Goal: Transaction & Acquisition: Purchase product/service

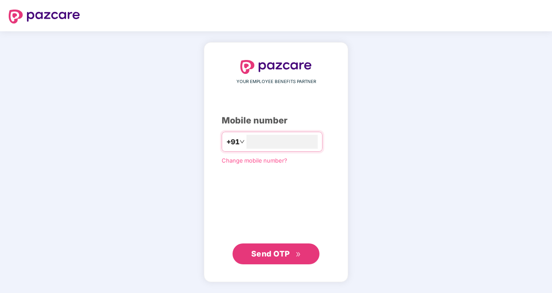
type input "**********"
click at [284, 257] on span "Send OTP" at bounding box center [270, 253] width 39 height 9
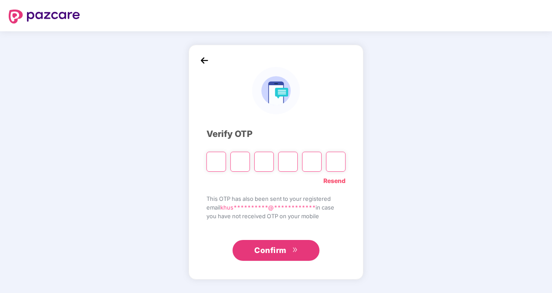
type input "*"
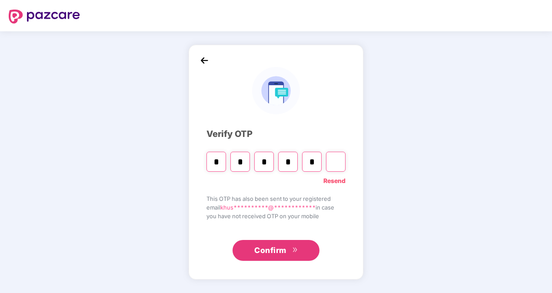
type input "*"
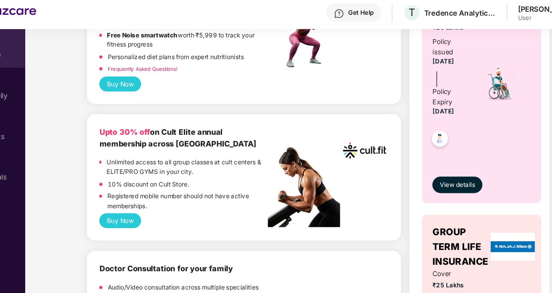
scroll to position [376, 0]
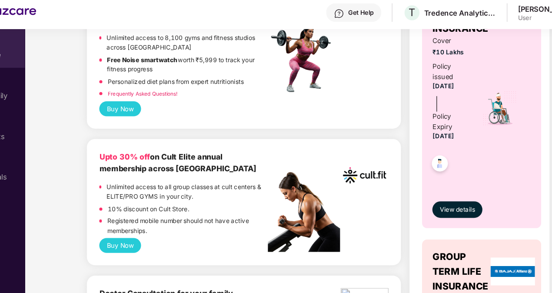
click at [134, 233] on button "Buy Now" at bounding box center [137, 231] width 35 height 13
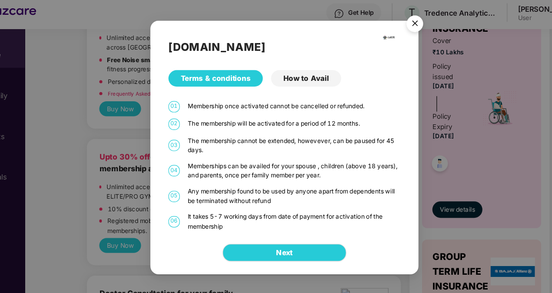
click at [287, 87] on div "How to Avail" at bounding box center [294, 90] width 59 height 14
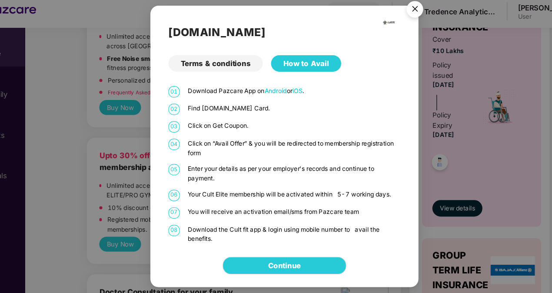
click at [234, 80] on div "Terms & conditions" at bounding box center [218, 79] width 80 height 14
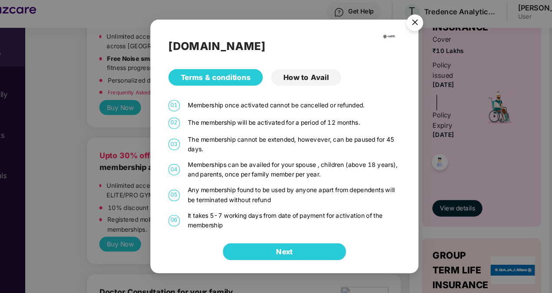
click at [275, 237] on span "Next" at bounding box center [276, 238] width 14 height 10
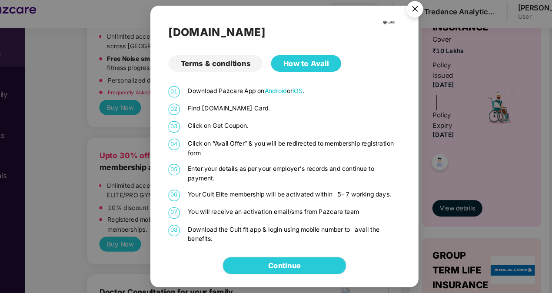
click at [391, 31] on img "Close" at bounding box center [386, 34] width 24 height 24
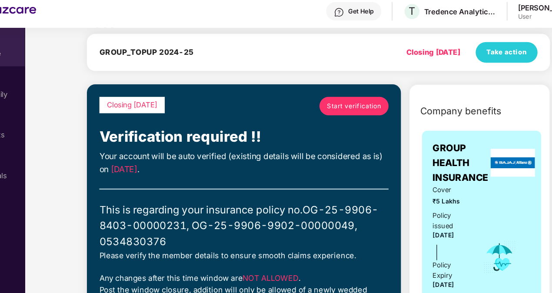
scroll to position [0, 0]
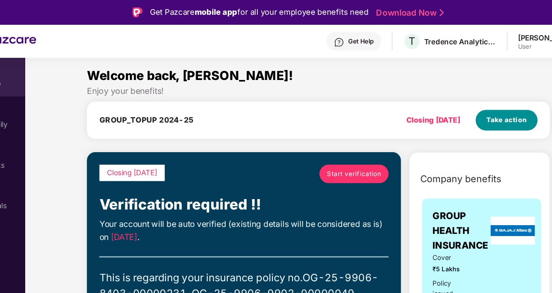
click at [453, 95] on button "Take action" at bounding box center [463, 101] width 52 height 17
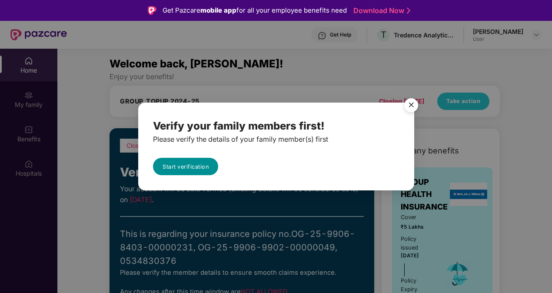
click at [204, 168] on link "Start verification" at bounding box center [185, 166] width 65 height 17
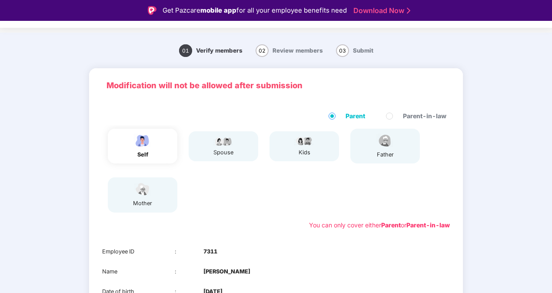
scroll to position [15, 0]
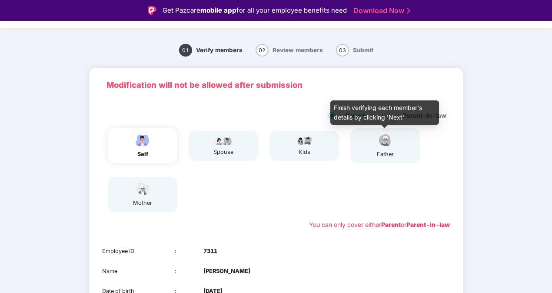
click at [379, 147] on img at bounding box center [385, 140] width 22 height 15
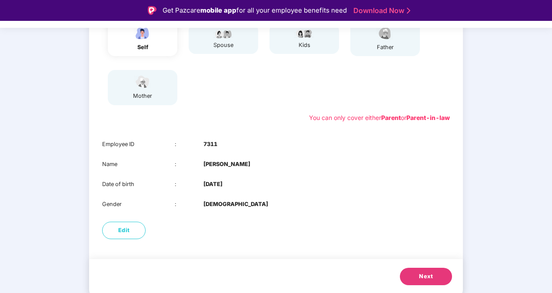
scroll to position [122, 0]
click at [416, 271] on button "Next" at bounding box center [426, 276] width 52 height 17
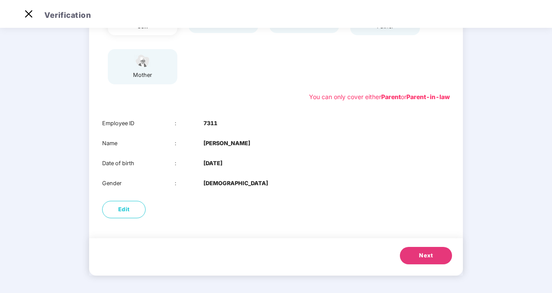
scroll to position [53, 0]
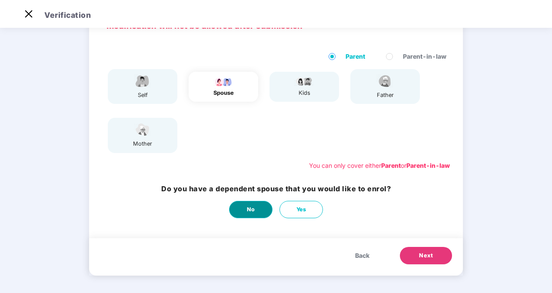
click at [250, 205] on button "No" at bounding box center [250, 209] width 43 height 17
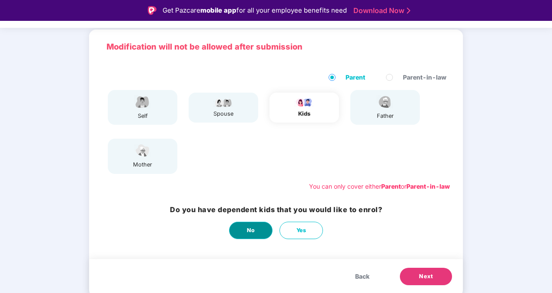
click at [262, 234] on button "No" at bounding box center [250, 230] width 43 height 17
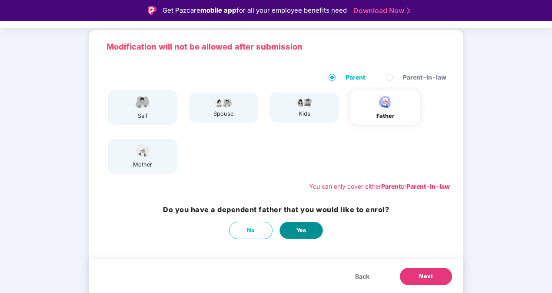
click at [299, 230] on span "Yes" at bounding box center [302, 230] width 10 height 9
select select "****"
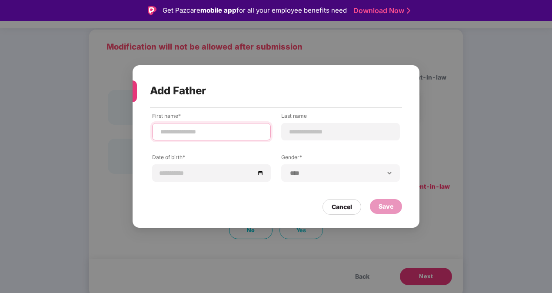
click at [230, 129] on input at bounding box center [212, 131] width 104 height 9
type input "******"
click at [299, 137] on div at bounding box center [340, 131] width 119 height 17
click at [310, 133] on input at bounding box center [341, 131] width 104 height 9
type input "******"
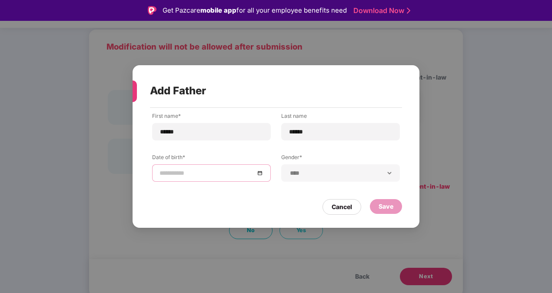
click at [228, 171] on input at bounding box center [207, 173] width 95 height 10
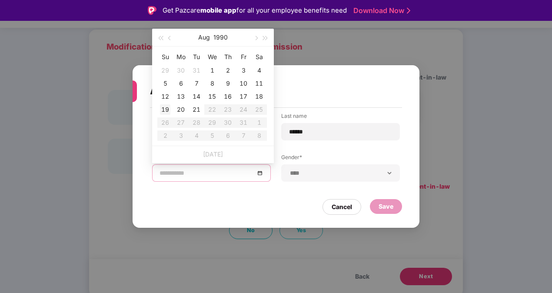
click at [169, 107] on div "19" at bounding box center [165, 109] width 10 height 10
click at [183, 170] on input "**********" at bounding box center [207, 173] width 95 height 10
click at [170, 37] on span "button" at bounding box center [170, 38] width 4 height 4
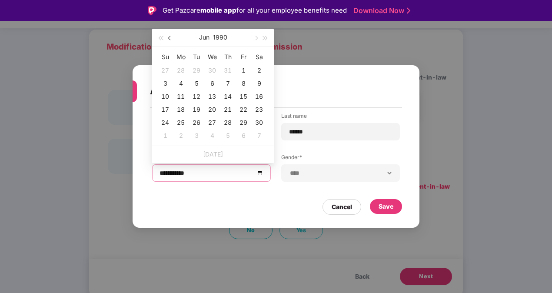
click at [170, 37] on span "button" at bounding box center [170, 38] width 4 height 4
click at [163, 37] on span "button" at bounding box center [160, 38] width 4 height 4
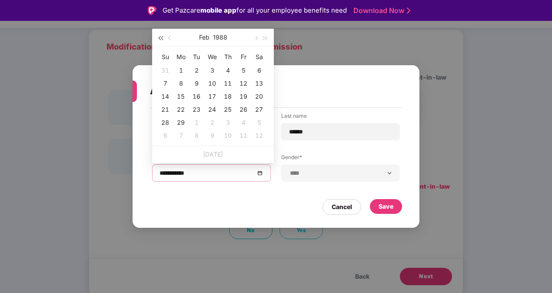
click at [163, 37] on span "button" at bounding box center [160, 38] width 4 height 4
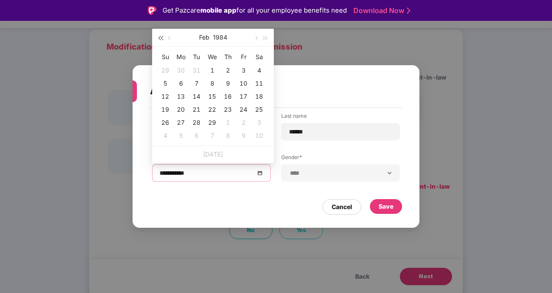
click at [163, 37] on span "button" at bounding box center [160, 38] width 4 height 4
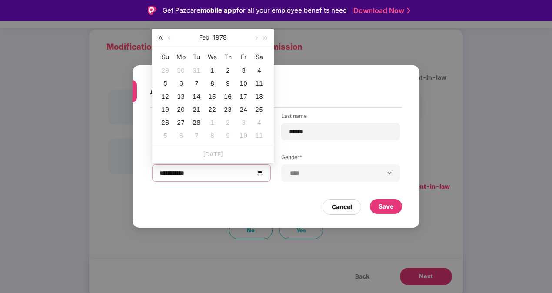
click at [163, 37] on span "button" at bounding box center [160, 38] width 4 height 4
click at [257, 37] on button "button" at bounding box center [256, 37] width 10 height 17
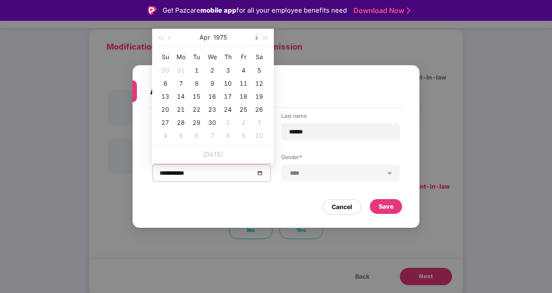
click at [257, 37] on button "button" at bounding box center [256, 37] width 10 height 17
type input "**********"
click at [185, 106] on div "19" at bounding box center [181, 109] width 10 height 10
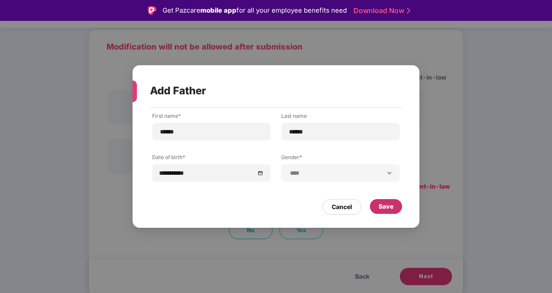
click at [377, 207] on div "Save" at bounding box center [386, 206] width 32 height 15
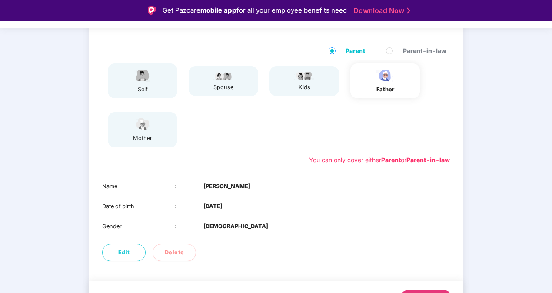
scroll to position [102, 0]
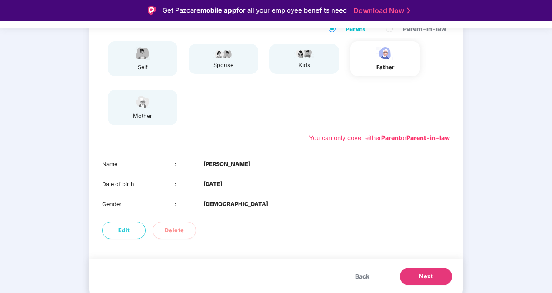
click at [420, 272] on button "Next" at bounding box center [426, 276] width 52 height 17
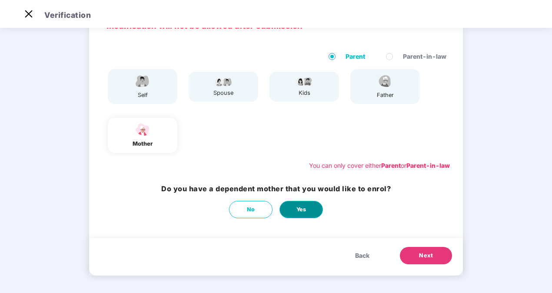
click at [294, 210] on button "Yes" at bounding box center [301, 209] width 43 height 17
select select "******"
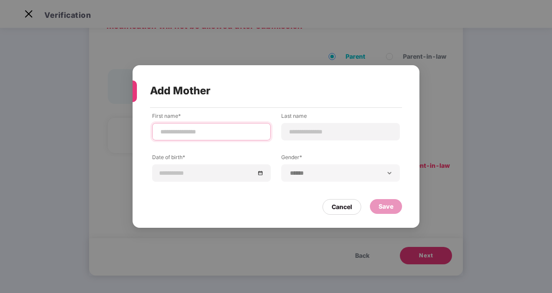
click at [224, 127] on input at bounding box center [212, 131] width 104 height 9
type input "*********"
click at [326, 133] on input at bounding box center [341, 131] width 104 height 9
type input "******"
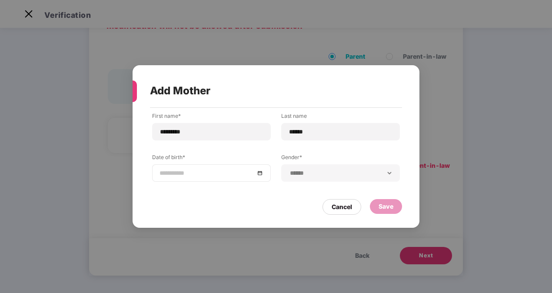
click at [223, 170] on input at bounding box center [207, 173] width 95 height 10
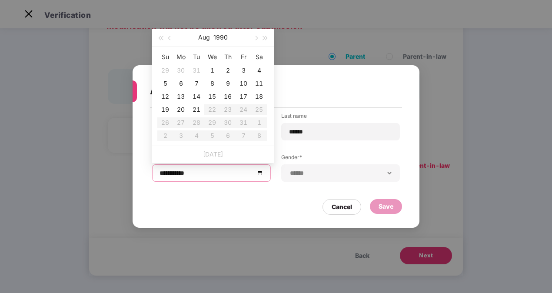
type input "**********"
click at [214, 69] on div "1" at bounding box center [212, 70] width 10 height 10
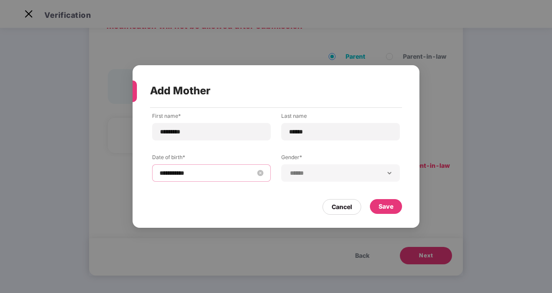
click at [201, 172] on input "**********" at bounding box center [207, 173] width 95 height 10
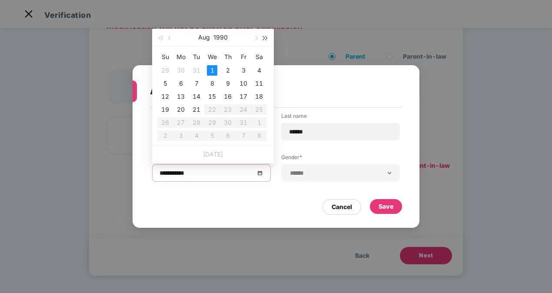
click at [267, 36] on button "button" at bounding box center [266, 37] width 10 height 17
click at [157, 37] on button "button" at bounding box center [161, 37] width 10 height 17
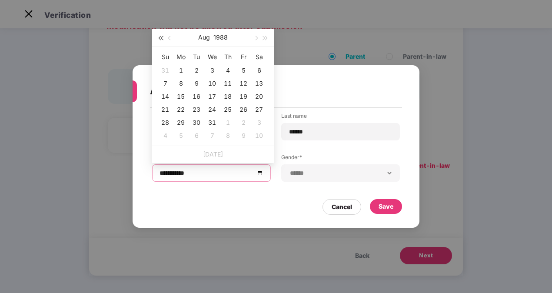
click at [157, 37] on button "button" at bounding box center [161, 37] width 10 height 17
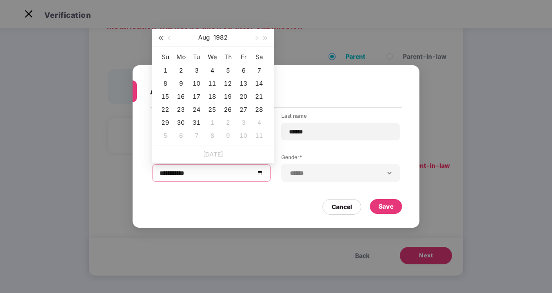
click at [157, 37] on button "button" at bounding box center [161, 37] width 10 height 17
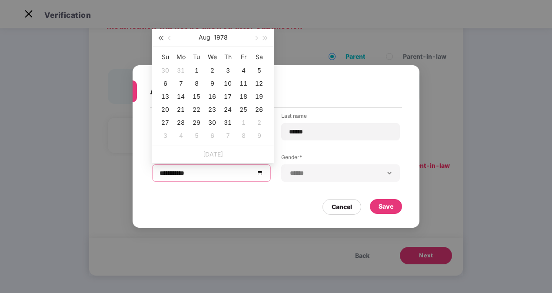
click at [157, 37] on button "button" at bounding box center [161, 37] width 10 height 17
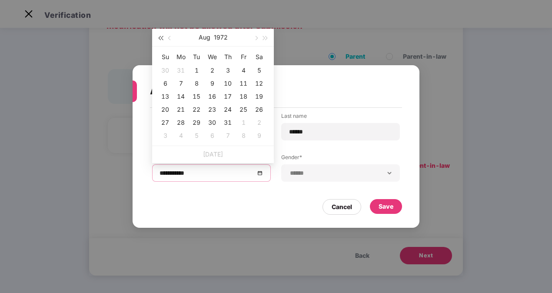
click at [157, 37] on button "button" at bounding box center [161, 37] width 10 height 17
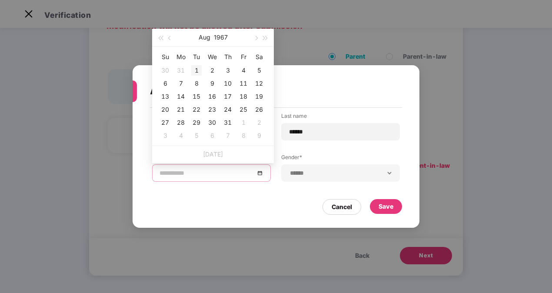
click at [195, 69] on div "1" at bounding box center [196, 70] width 10 height 10
click at [197, 171] on input "**********" at bounding box center [207, 173] width 95 height 10
click at [171, 37] on span "button" at bounding box center [170, 38] width 4 height 4
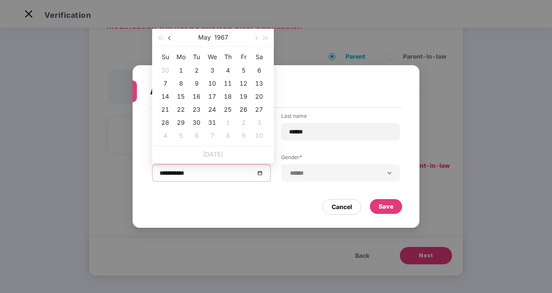
click at [171, 37] on span "button" at bounding box center [170, 38] width 4 height 4
type input "**********"
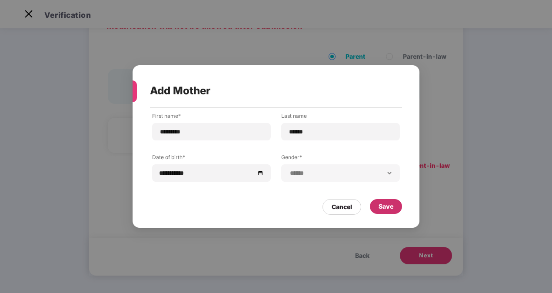
click at [384, 208] on div "Save" at bounding box center [386, 207] width 15 height 10
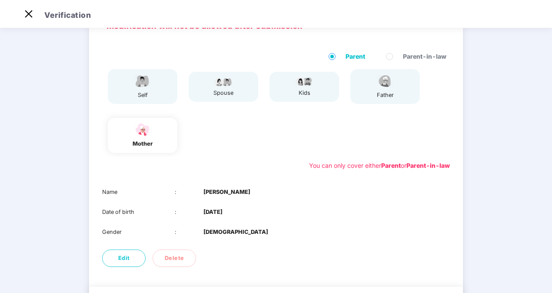
scroll to position [102, 0]
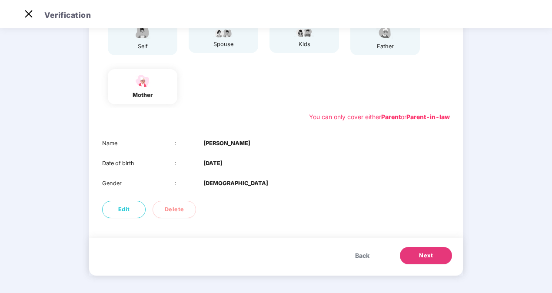
click at [418, 258] on button "Next" at bounding box center [426, 255] width 52 height 17
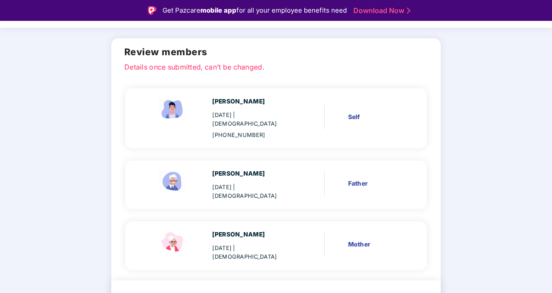
scroll to position [52, 0]
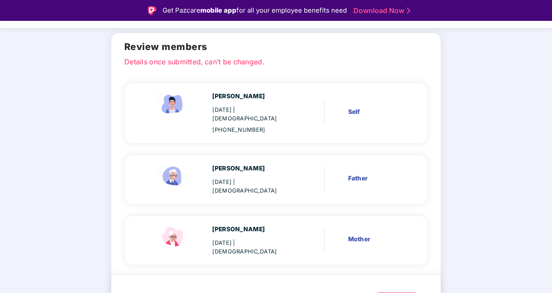
click at [244, 239] on div "[DATE] | [DEMOGRAPHIC_DATA]" at bounding box center [252, 247] width 81 height 17
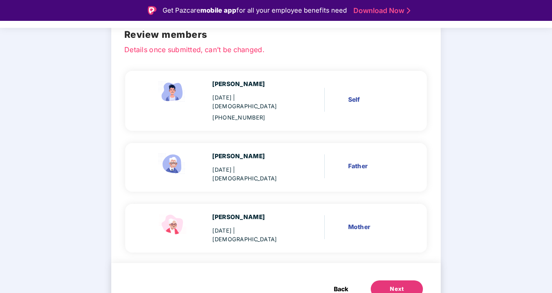
click at [332, 281] on button "Back" at bounding box center [341, 289] width 32 height 17
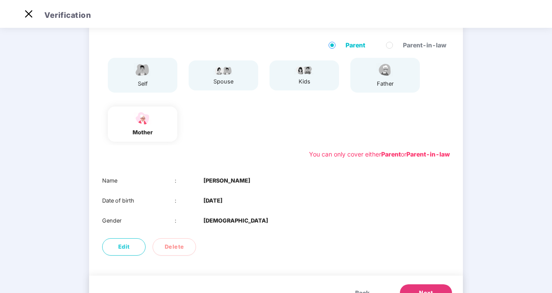
scroll to position [62, 0]
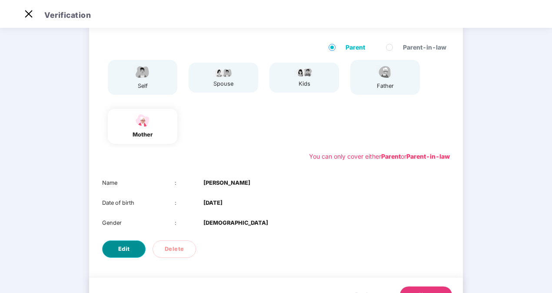
click at [138, 245] on button "Edit" at bounding box center [123, 248] width 43 height 17
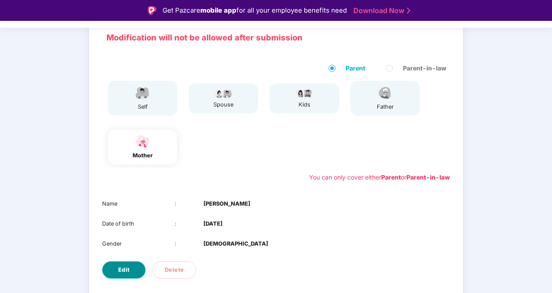
select select "******"
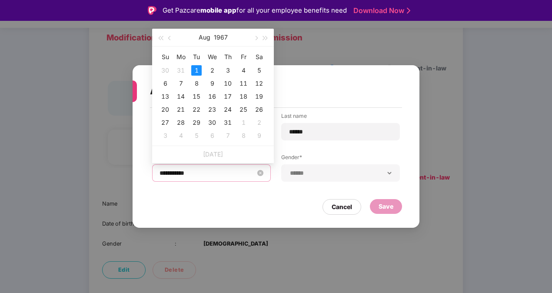
click at [197, 174] on input "**********" at bounding box center [207, 173] width 95 height 10
click at [168, 37] on button "button" at bounding box center [170, 37] width 10 height 17
click at [167, 36] on button "button" at bounding box center [170, 37] width 10 height 17
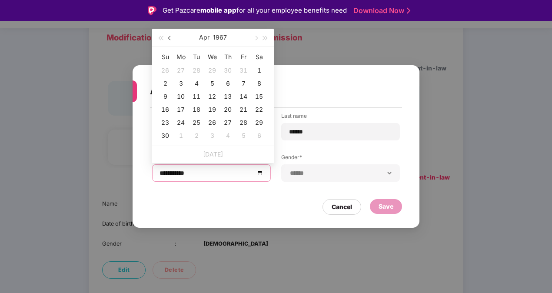
click at [167, 36] on button "button" at bounding box center [170, 37] width 10 height 17
type input "**********"
click at [214, 72] on div "1" at bounding box center [212, 70] width 10 height 10
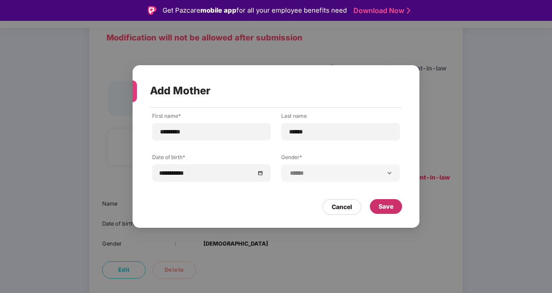
click at [391, 203] on div "Save" at bounding box center [386, 207] width 15 height 10
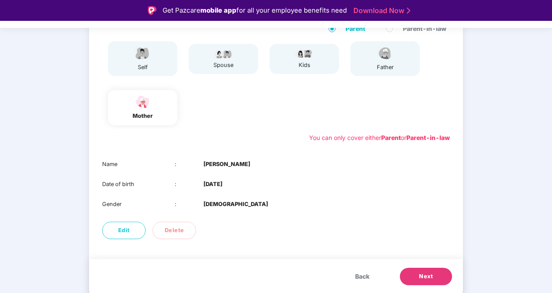
scroll to position [21, 0]
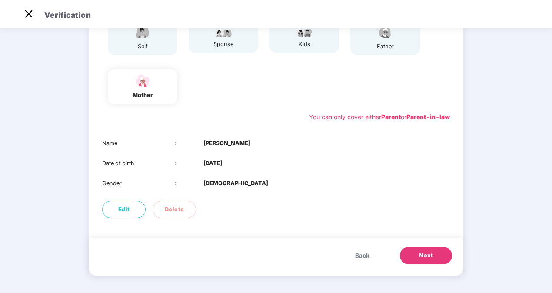
click at [415, 255] on button "Next" at bounding box center [426, 255] width 52 height 17
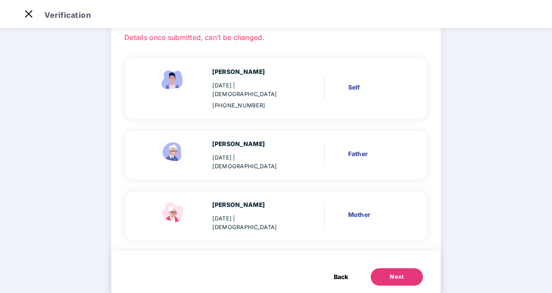
scroll to position [52, 0]
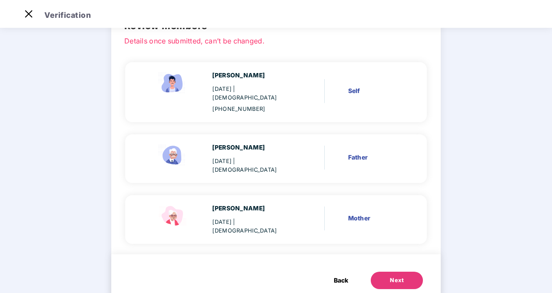
click at [375, 272] on button "Next" at bounding box center [397, 280] width 52 height 17
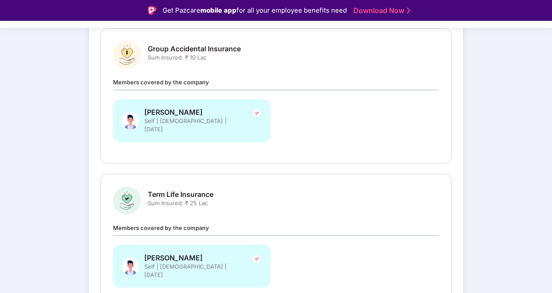
scroll to position [348, 0]
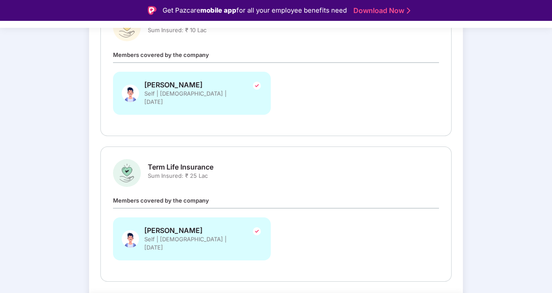
click at [340, 159] on div "Term Life Insurance Sum Insured: ₹ 25 Lac" at bounding box center [276, 173] width 326 height 28
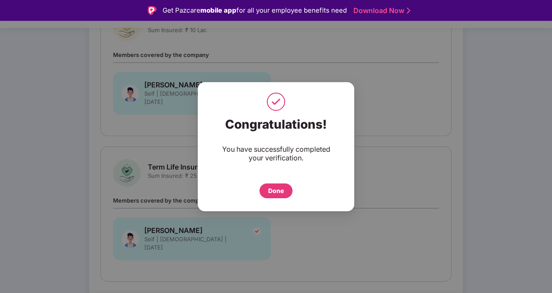
click at [278, 190] on div "Done" at bounding box center [276, 191] width 16 height 10
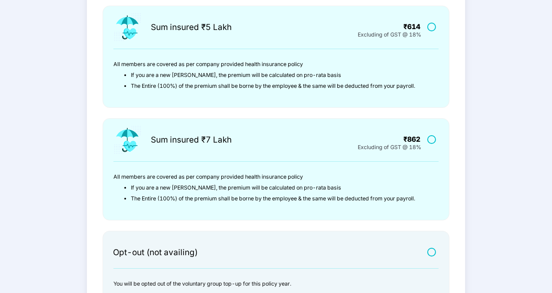
scroll to position [279, 0]
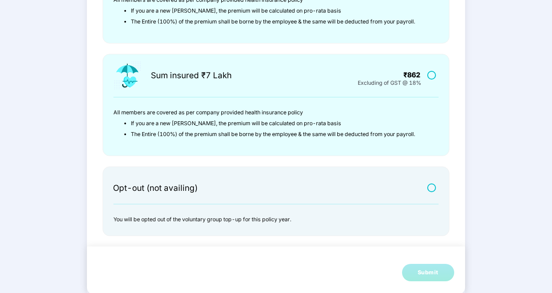
click at [426, 187] on div at bounding box center [433, 186] width 16 height 11
click at [433, 188] on label at bounding box center [432, 187] width 11 height 7
click at [431, 272] on div "Submit" at bounding box center [428, 272] width 21 height 9
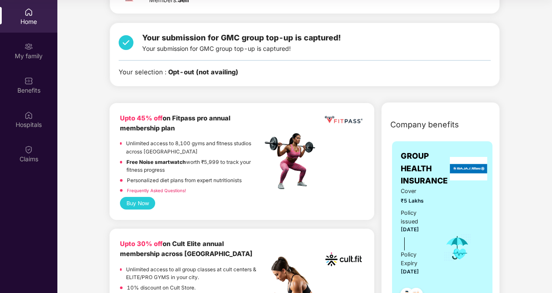
scroll to position [177, 0]
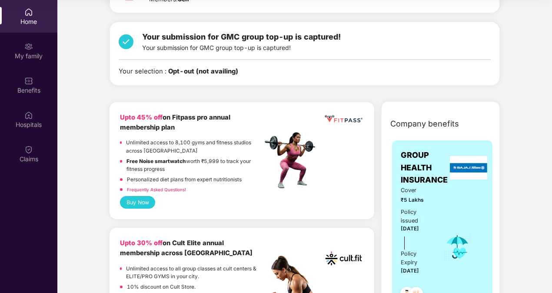
click at [145, 203] on button "Buy Now" at bounding box center [137, 202] width 35 height 13
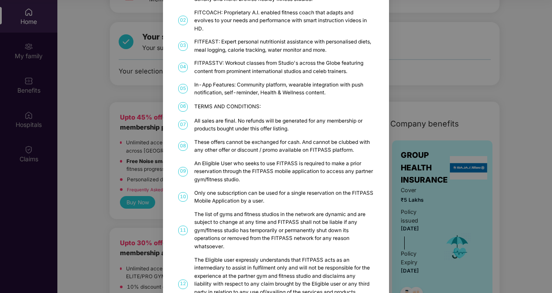
scroll to position [0, 0]
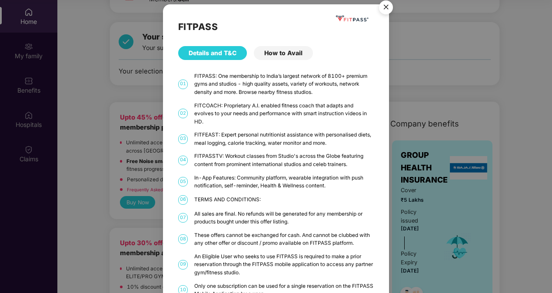
click at [277, 58] on div "How to Avail" at bounding box center [283, 53] width 59 height 14
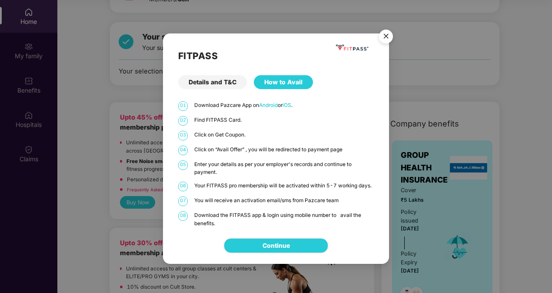
click at [224, 82] on div "Details and T&C" at bounding box center [212, 82] width 69 height 14
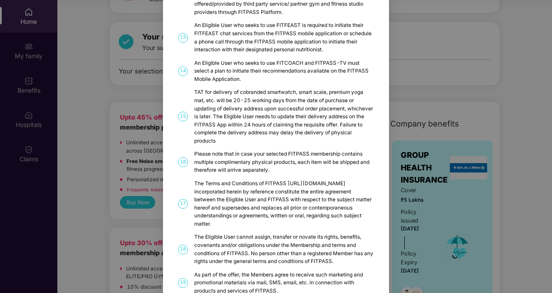
scroll to position [434, 0]
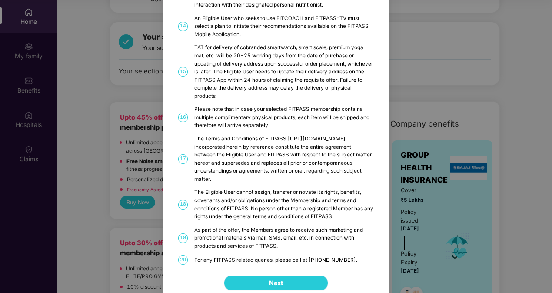
click at [261, 276] on button "Next" at bounding box center [276, 283] width 104 height 15
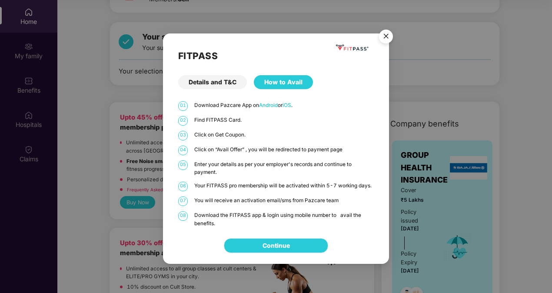
click at [263, 242] on link "Continue" at bounding box center [276, 246] width 27 height 10
click at [384, 29] on img "Close" at bounding box center [386, 38] width 24 height 24
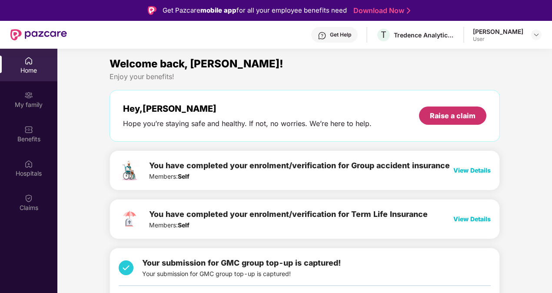
click at [440, 113] on div "Raise a claim" at bounding box center [453, 116] width 46 height 10
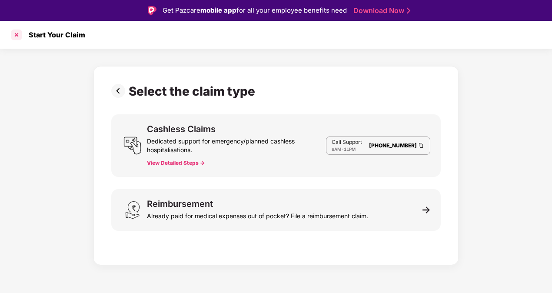
click at [12, 33] on div at bounding box center [17, 35] width 14 height 14
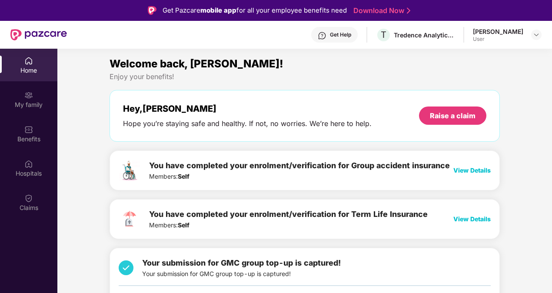
click at [483, 37] on div "User" at bounding box center [498, 39] width 50 height 7
click at [536, 33] on img at bounding box center [536, 34] width 7 height 7
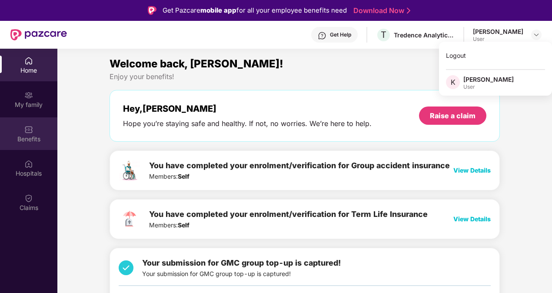
click at [26, 130] on img at bounding box center [28, 129] width 9 height 9
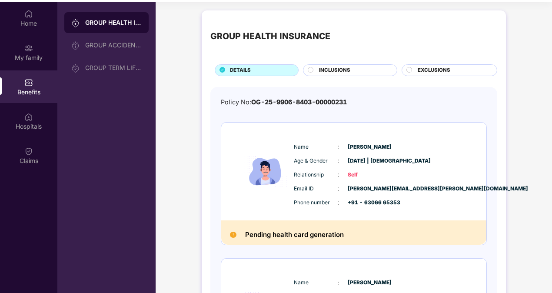
click at [332, 71] on span "INCLUSIONS" at bounding box center [334, 71] width 31 height 8
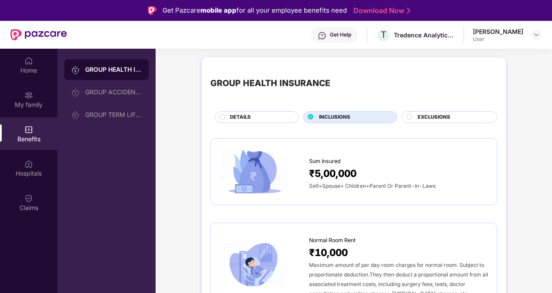
click at [412, 114] on div at bounding box center [410, 118] width 7 height 8
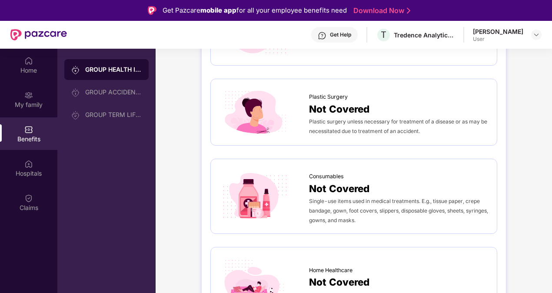
scroll to position [625, 0]
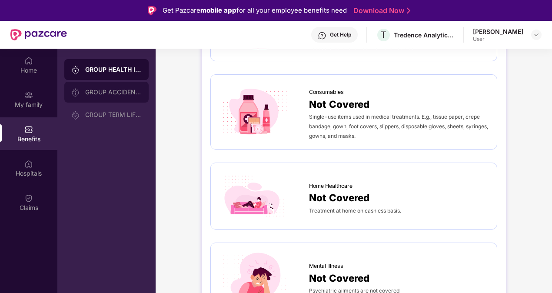
click at [114, 93] on div "GROUP ACCIDENTAL INSURANCE" at bounding box center [113, 92] width 57 height 7
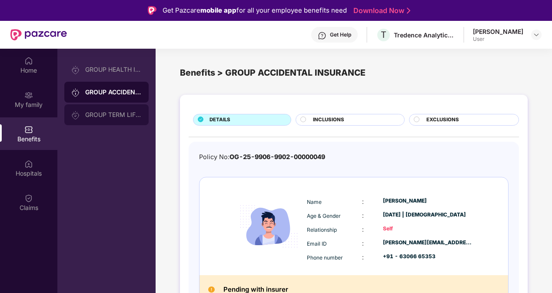
click at [127, 115] on div "GROUP TERM LIFE INSURANCE" at bounding box center [113, 114] width 57 height 7
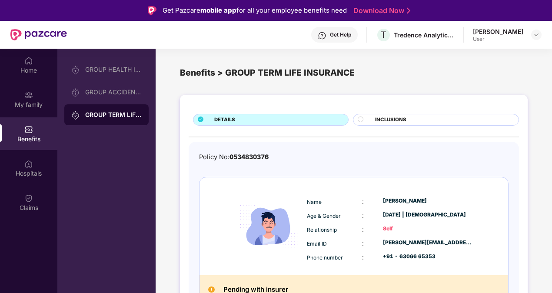
scroll to position [11, 0]
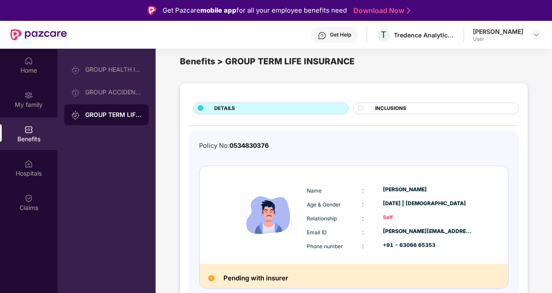
click at [277, 275] on h2 "Pending with insurer" at bounding box center [256, 278] width 65 height 11
click at [23, 77] on div "Home" at bounding box center [28, 65] width 57 height 33
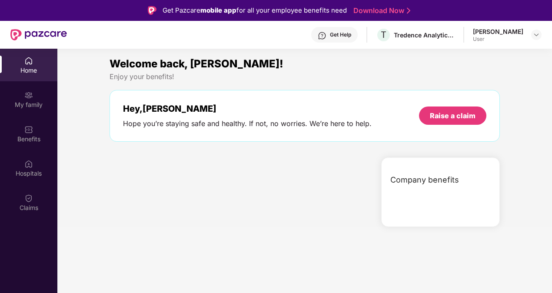
scroll to position [0, 0]
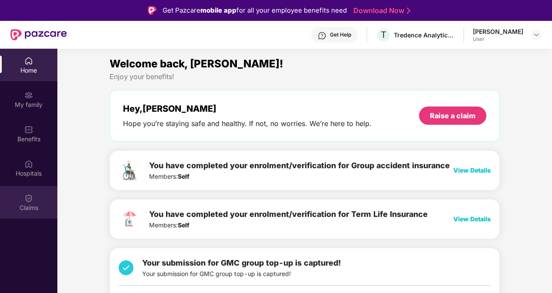
click at [33, 197] on img at bounding box center [28, 198] width 9 height 9
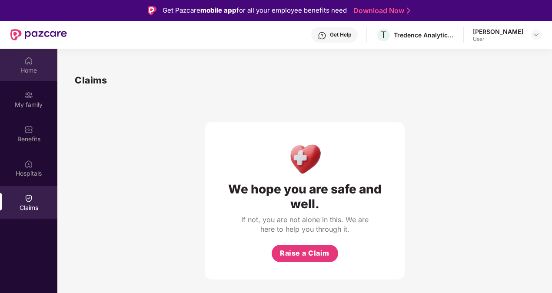
click at [22, 68] on div "Home" at bounding box center [28, 70] width 57 height 9
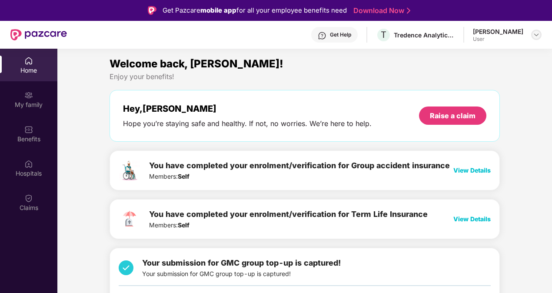
click at [536, 36] on img at bounding box center [536, 34] width 7 height 7
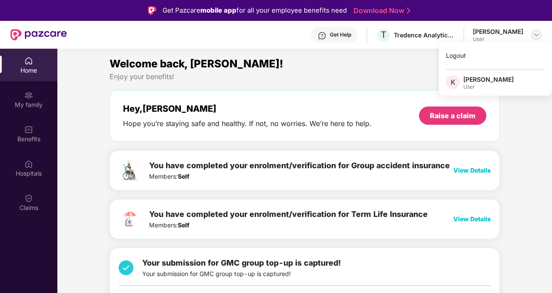
click at [536, 36] on img at bounding box center [536, 34] width 7 height 7
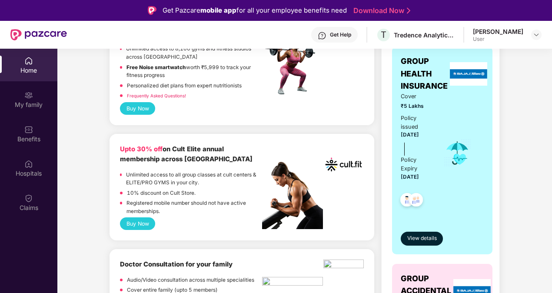
scroll to position [312, 0]
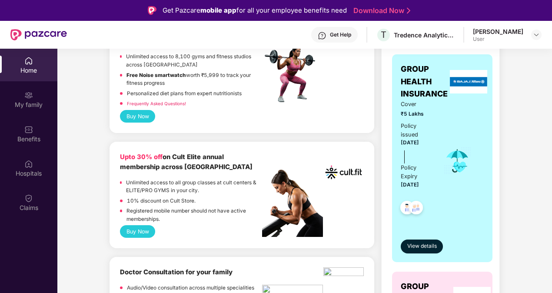
click at [139, 230] on button "Buy Now" at bounding box center [137, 231] width 35 height 13
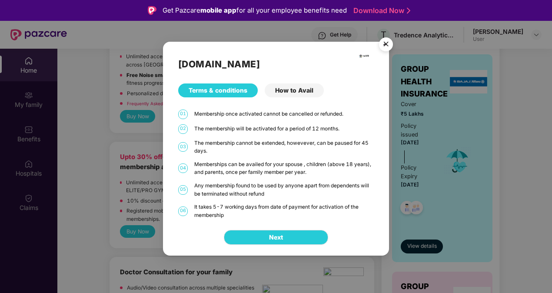
click at [384, 43] on span at bounding box center [385, 44] width 4 height 2
click at [387, 48] on img "Close" at bounding box center [386, 45] width 24 height 24
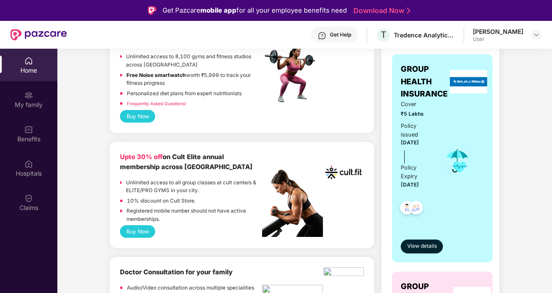
click at [144, 227] on button "Buy Now" at bounding box center [137, 231] width 35 height 13
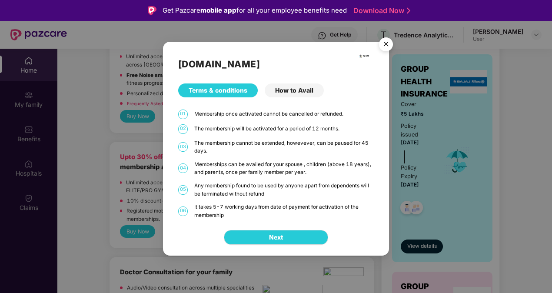
click at [292, 88] on div "How to Avail" at bounding box center [294, 90] width 59 height 14
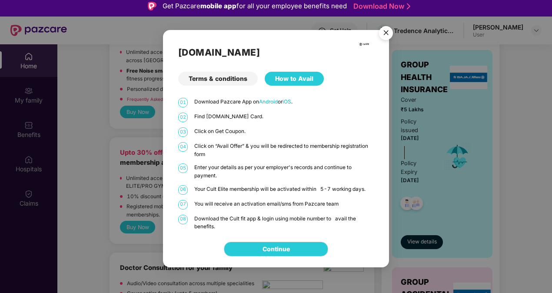
scroll to position [3, 0]
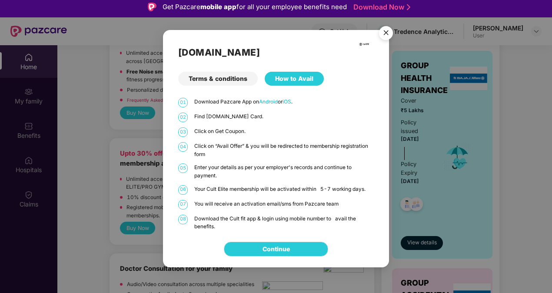
click at [384, 32] on img "Close" at bounding box center [386, 34] width 24 height 24
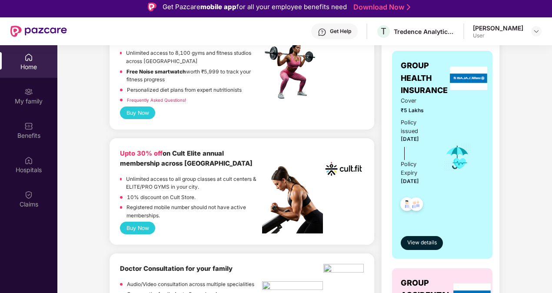
click at [331, 29] on div "Get Help" at bounding box center [334, 31] width 47 height 16
click at [184, 177] on p "Unlimited access to all group classes at cult centers & ELITE/PRO GYMS in your …" at bounding box center [194, 183] width 136 height 16
